Goal: Transaction & Acquisition: Purchase product/service

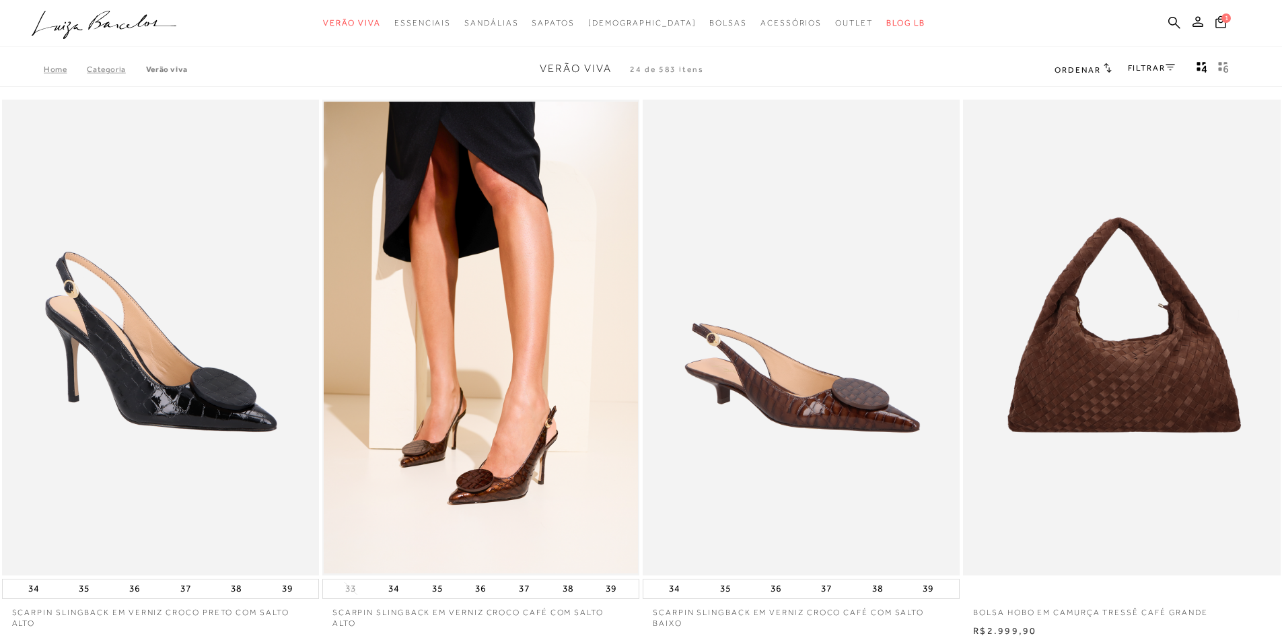
drag, startPoint x: 1172, startPoint y: 17, endPoint x: 1158, endPoint y: 26, distance: 16.3
click at [1172, 18] on icon at bounding box center [1174, 22] width 12 height 13
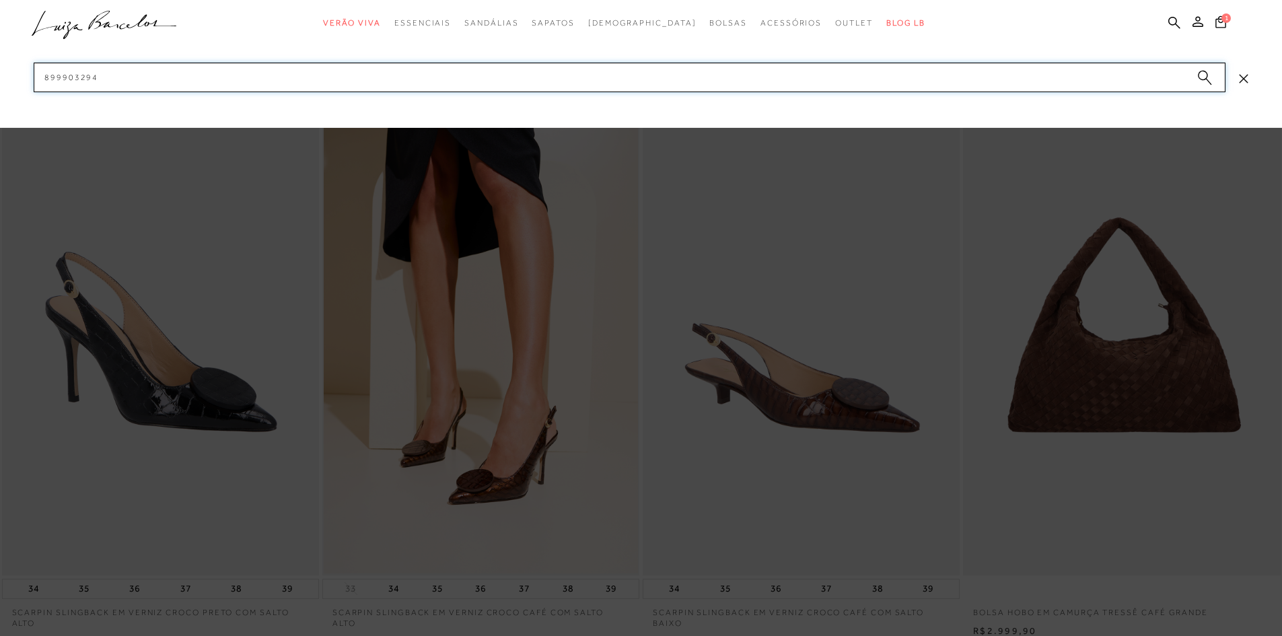
click at [1011, 79] on input "899903294" at bounding box center [629, 78] width 1191 height 30
paste input "60210093"
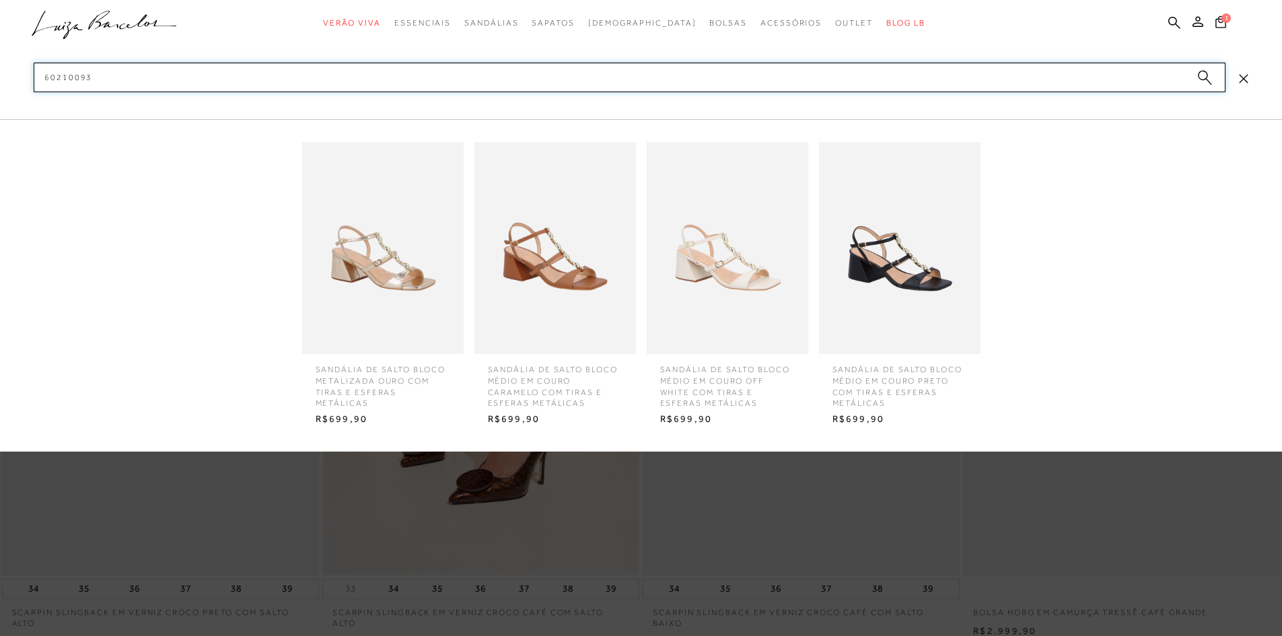
type input "60210093"
click at [373, 243] on img at bounding box center [382, 248] width 161 height 212
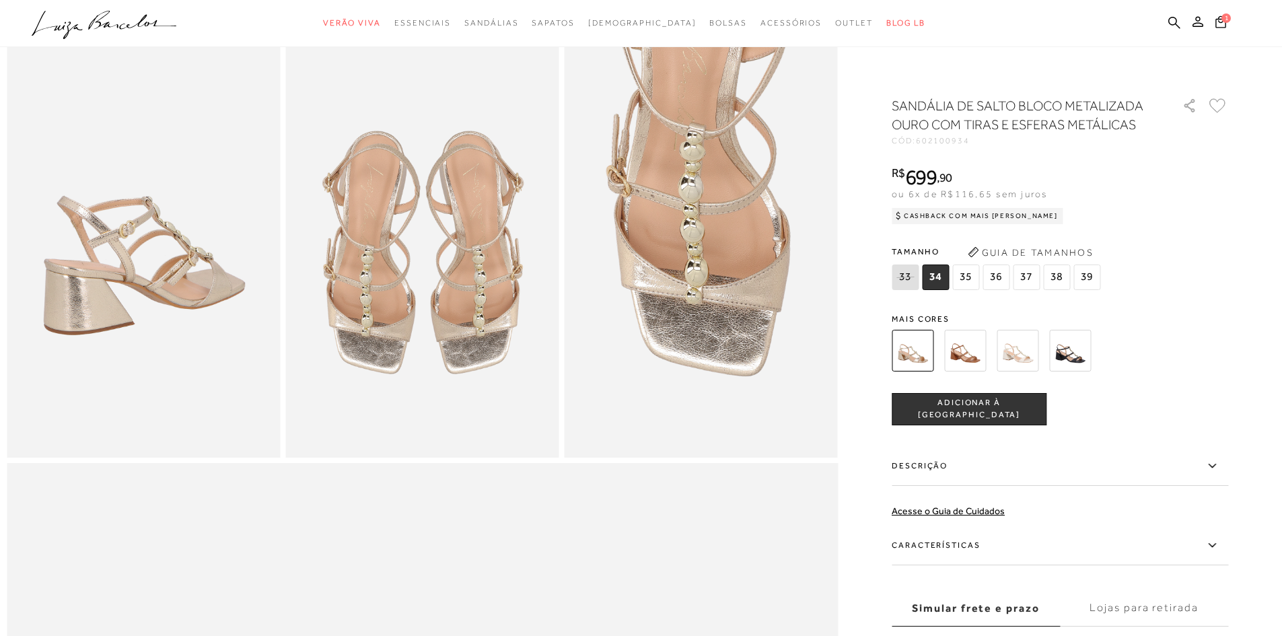
scroll to position [605, 0]
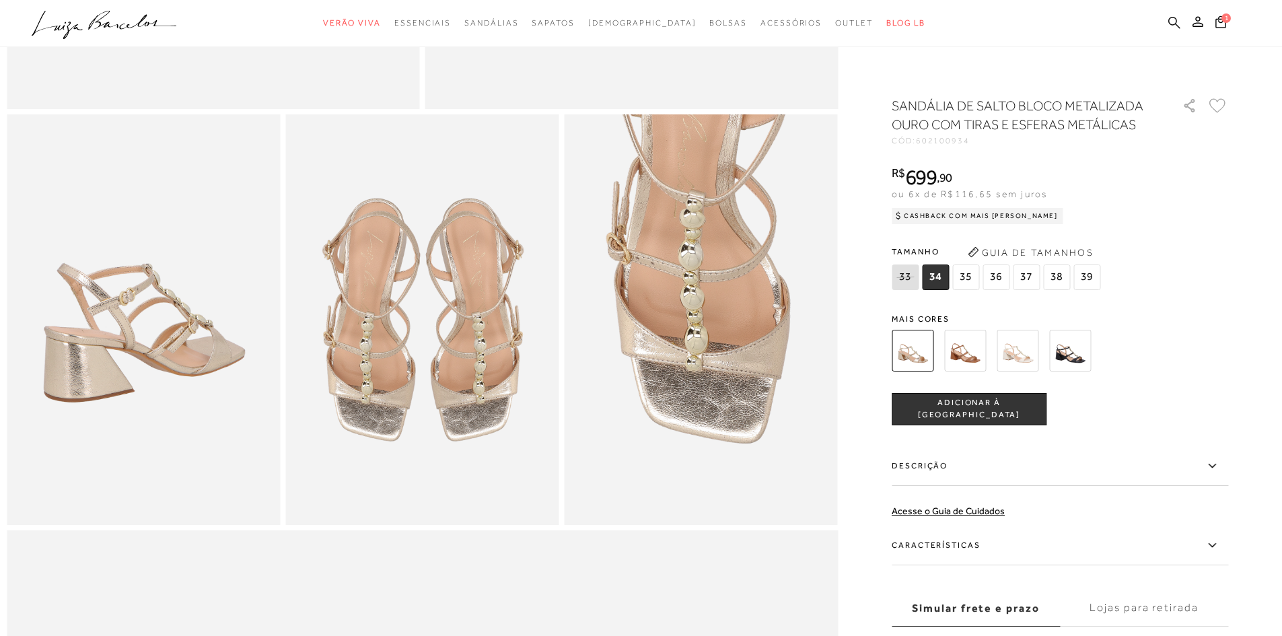
click at [1173, 18] on icon at bounding box center [1174, 22] width 12 height 13
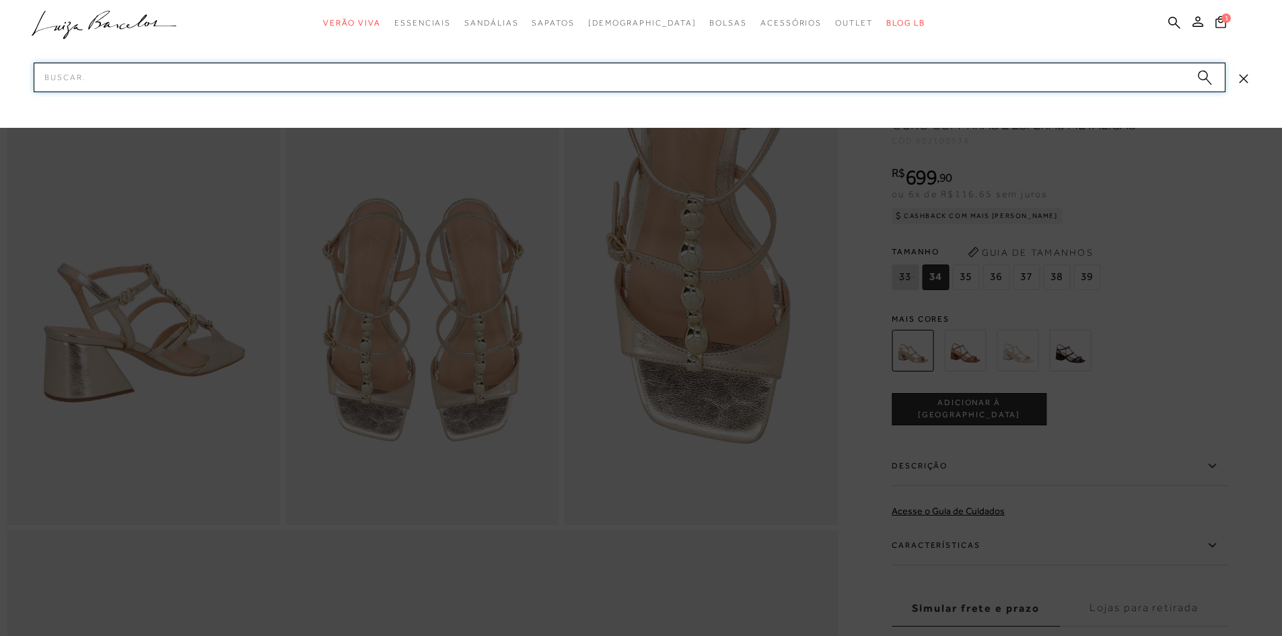
click at [1064, 87] on input "Pesquisar" at bounding box center [629, 78] width 1191 height 30
click at [1057, 84] on input "Pesquisar" at bounding box center [629, 78] width 1191 height 30
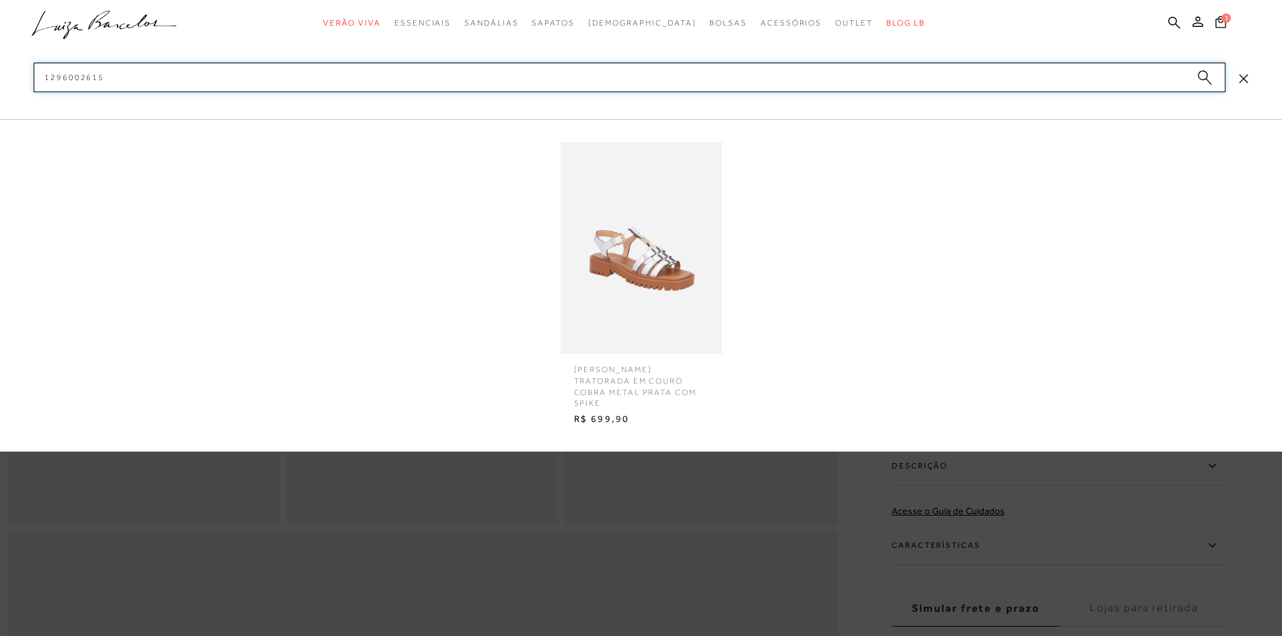
type input "1296002615"
click at [653, 267] on img at bounding box center [640, 248] width 161 height 212
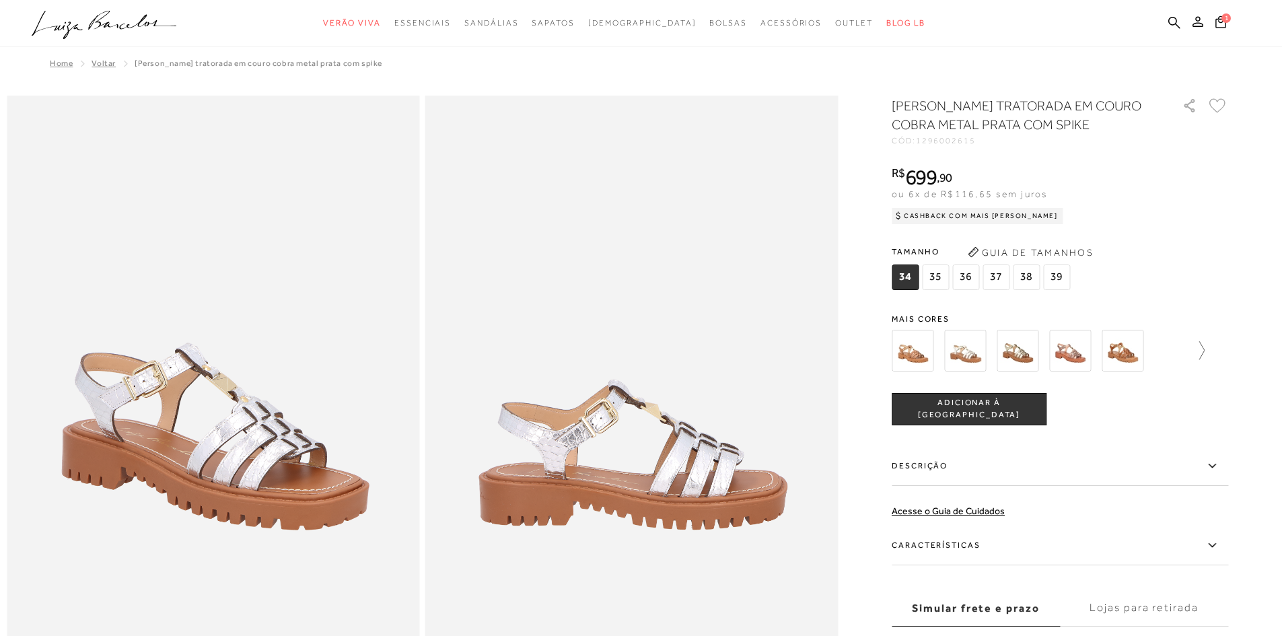
click at [1203, 344] on icon at bounding box center [1194, 350] width 19 height 19
click at [936, 351] on img at bounding box center [936, 351] width 42 height 42
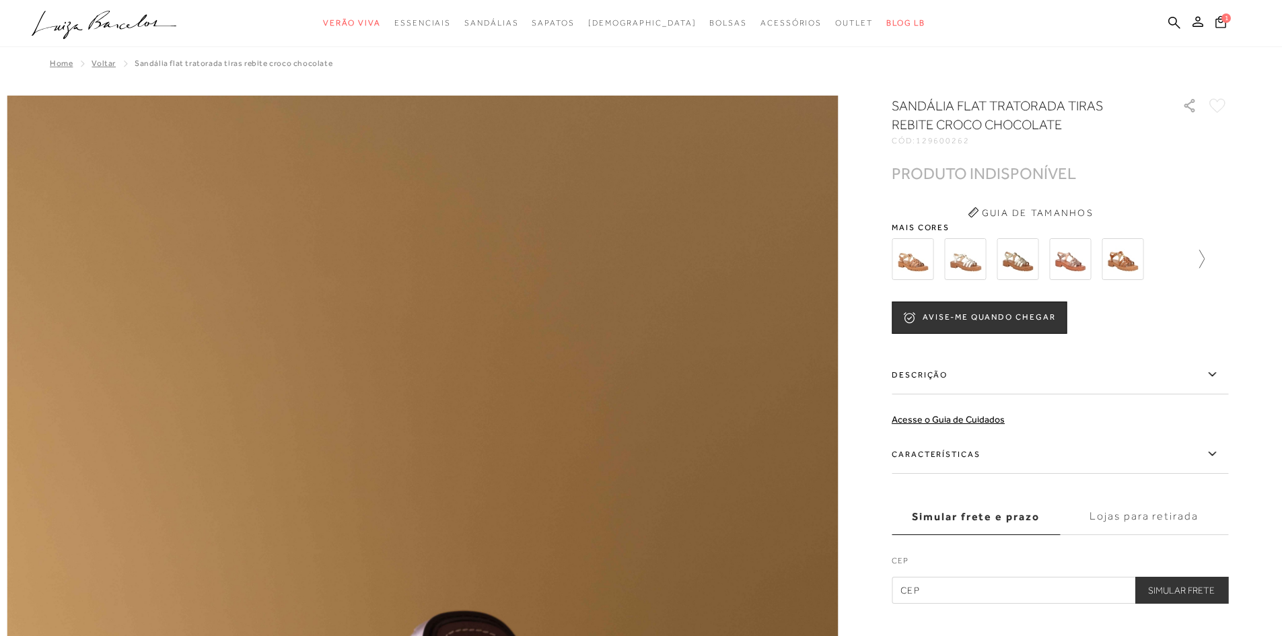
click at [1204, 257] on icon at bounding box center [1194, 259] width 19 height 19
click at [1147, 260] on img at bounding box center [1146, 259] width 42 height 42
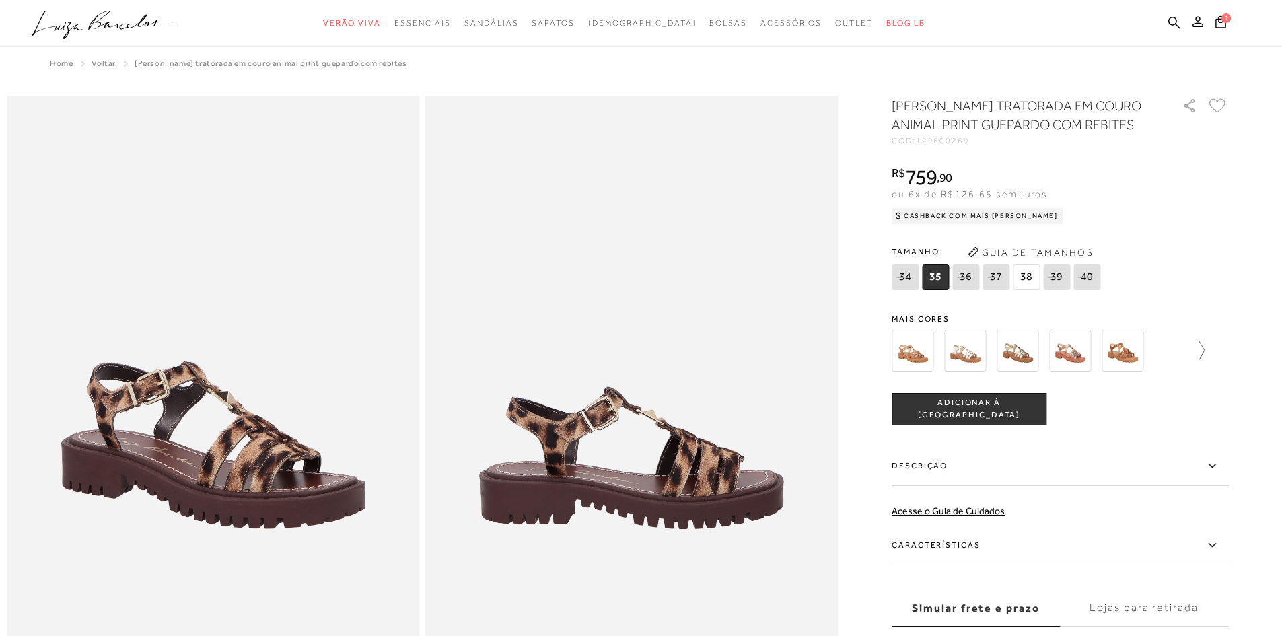
click at [1203, 338] on link at bounding box center [1194, 351] width 19 height 50
click at [952, 349] on img at bounding box center [936, 351] width 42 height 42
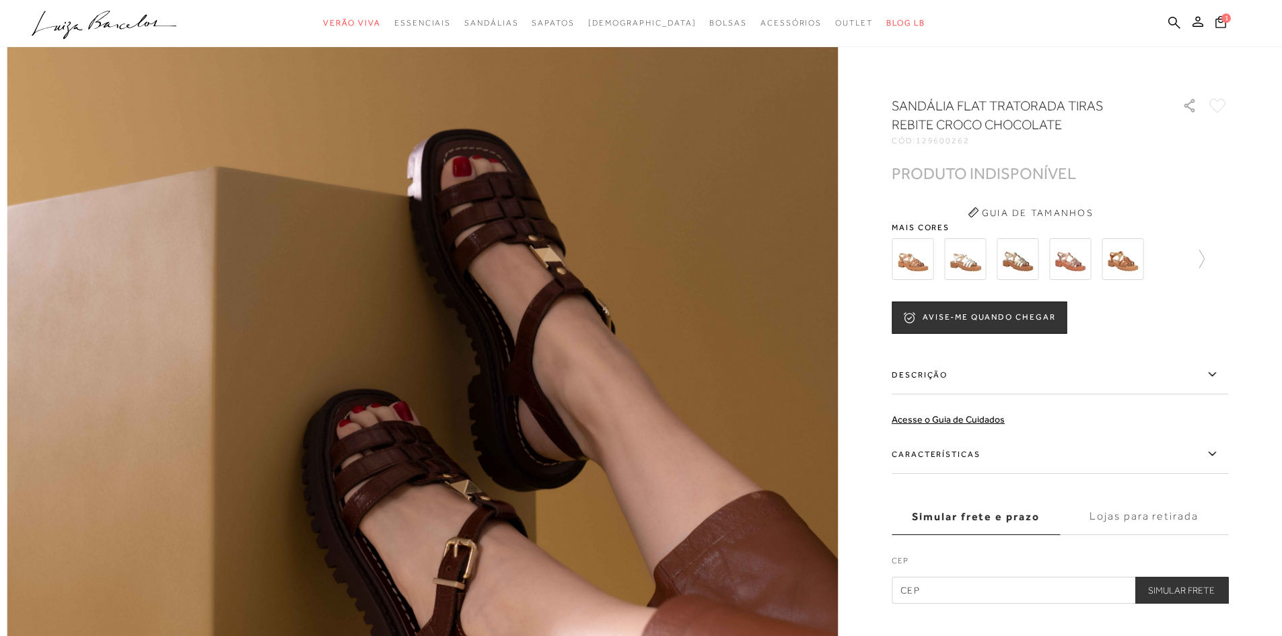
scroll to position [605, 0]
